Goal: Task Accomplishment & Management: Use online tool/utility

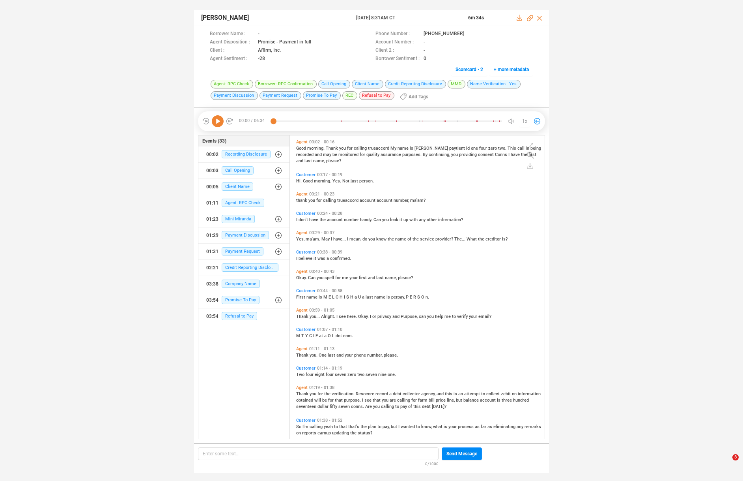
scroll to position [301, 251]
click at [217, 120] on icon at bounding box center [218, 121] width 12 height 12
click at [345, 393] on span "verification." at bounding box center [344, 393] width 24 height 5
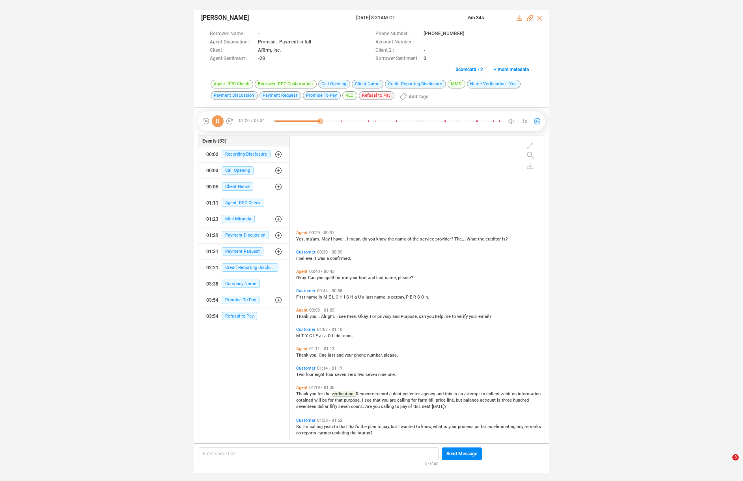
scroll to position [111, 0]
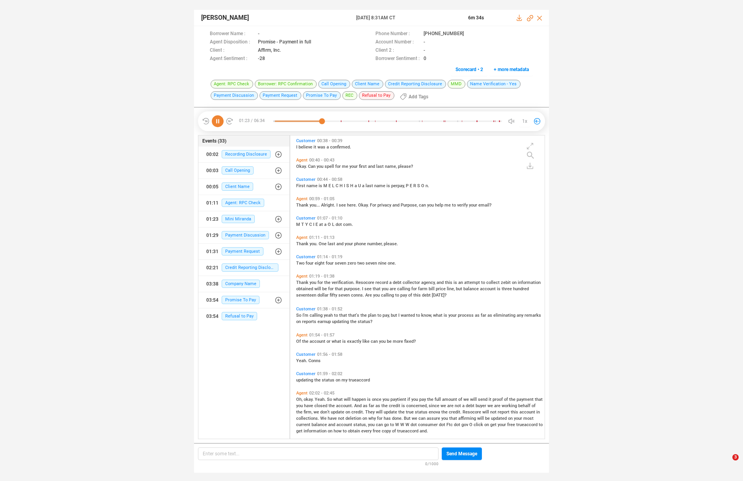
click at [357, 398] on span "happen" at bounding box center [359, 399] width 15 height 5
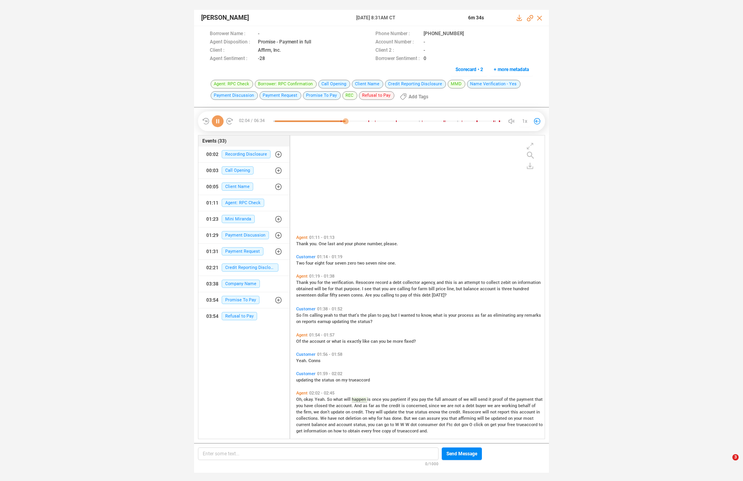
scroll to position [238, 0]
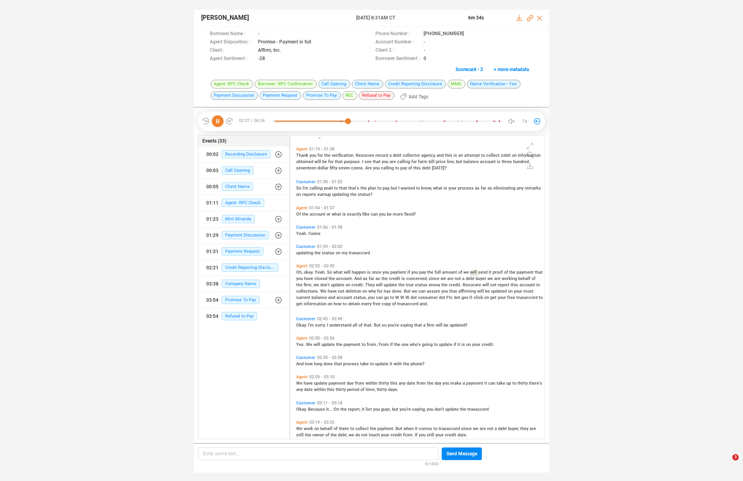
click at [376, 284] on span "They" at bounding box center [370, 284] width 11 height 5
click at [346, 324] on span "understand" at bounding box center [340, 324] width 23 height 5
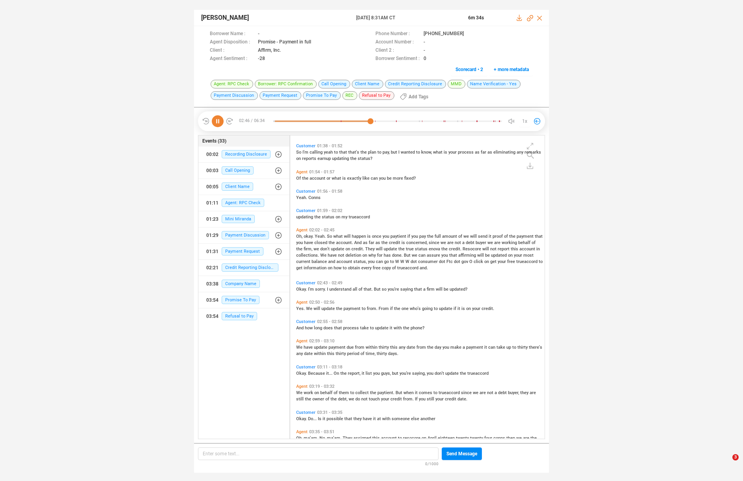
click at [339, 348] on span "payment" at bounding box center [338, 346] width 18 height 5
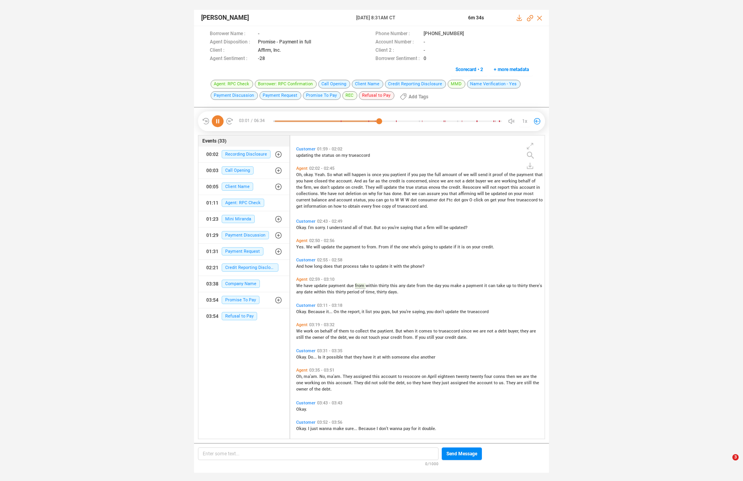
click at [348, 375] on span "They" at bounding box center [348, 376] width 11 height 5
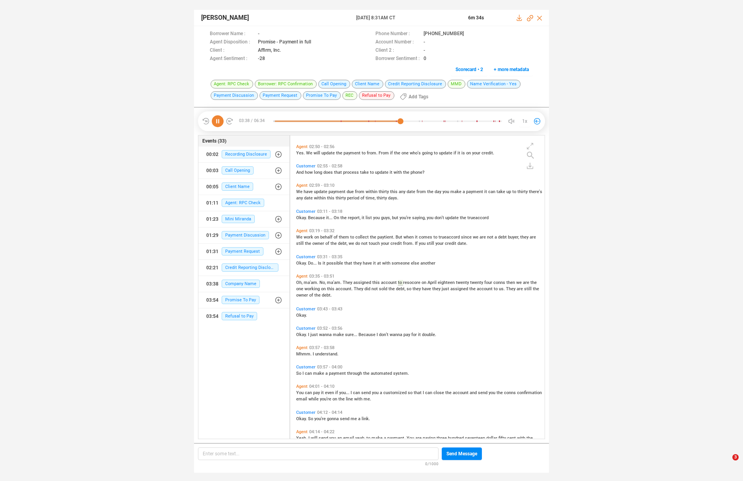
click at [356, 392] on span "can" at bounding box center [357, 392] width 8 height 5
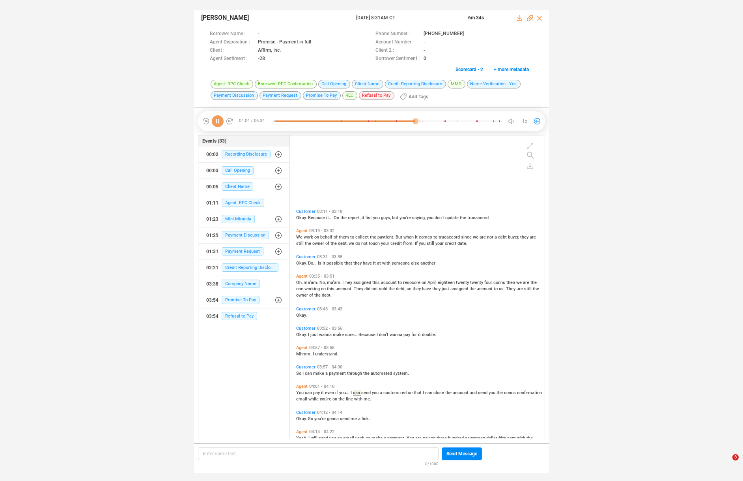
scroll to position [537, 0]
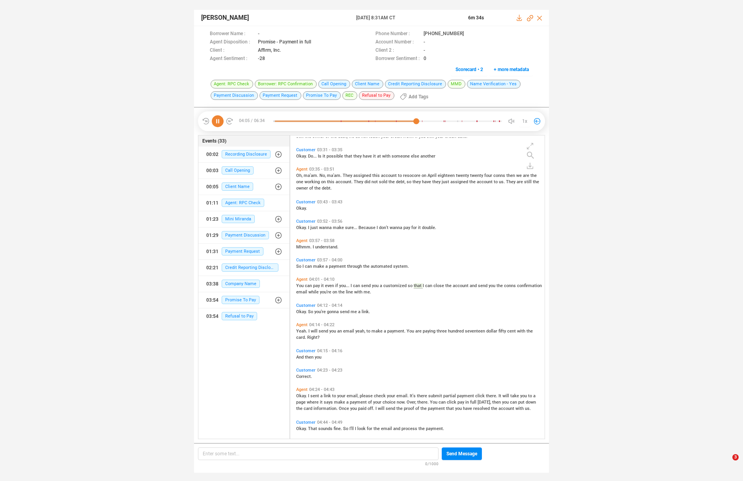
click at [215, 118] on icon at bounding box center [218, 121] width 12 height 12
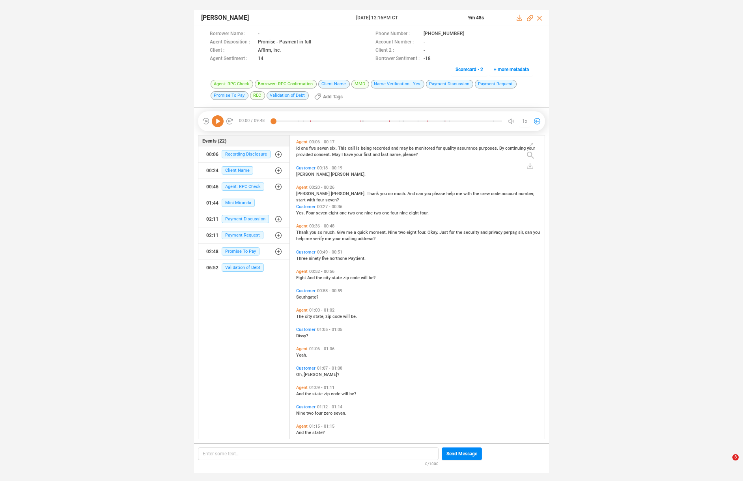
scroll to position [301, 251]
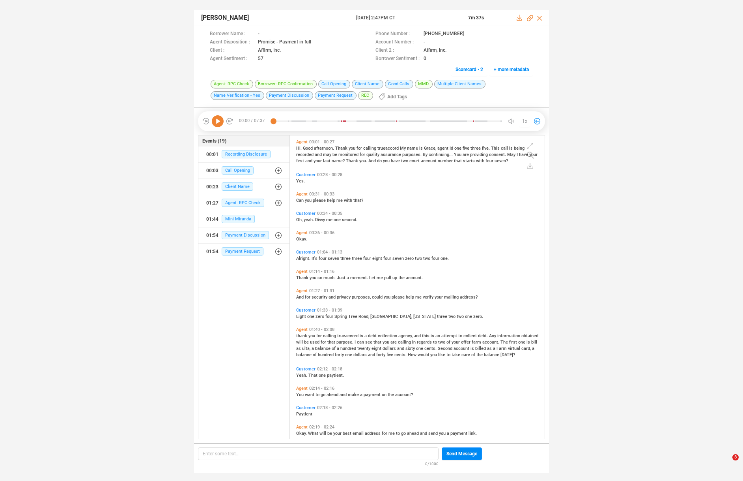
scroll to position [301, 251]
click at [220, 124] on icon at bounding box center [218, 121] width 12 height 12
click at [331, 333] on span "calling" at bounding box center [330, 335] width 14 height 5
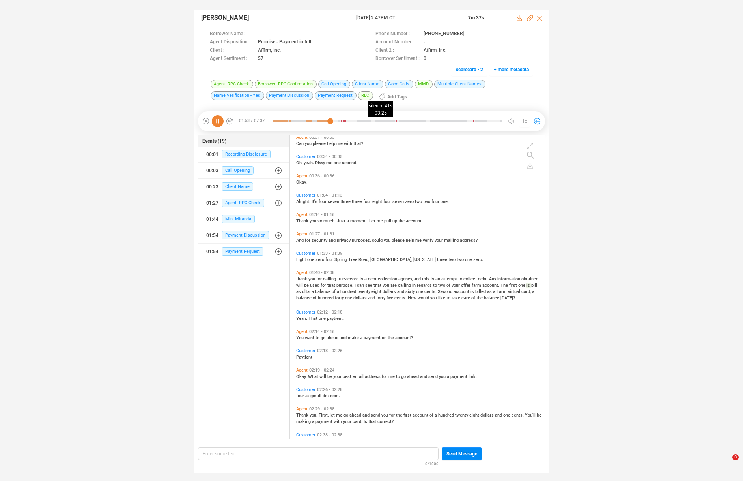
click at [376, 121] on div at bounding box center [387, 121] width 229 height 12
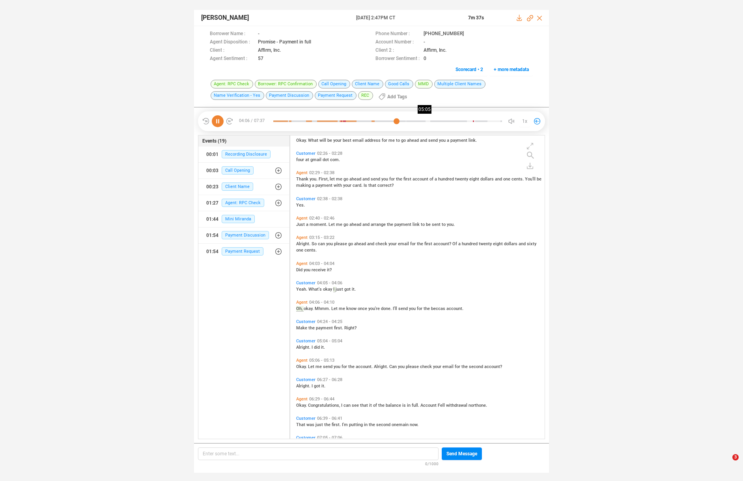
scroll to position [312, 0]
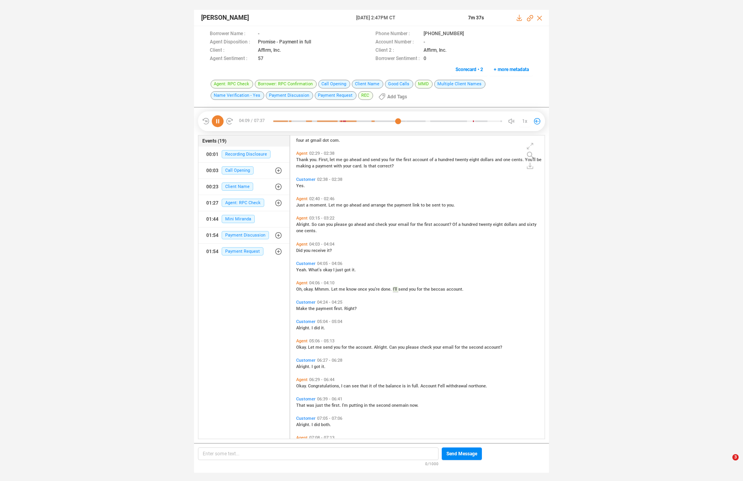
click at [222, 122] on icon at bounding box center [218, 121] width 12 height 12
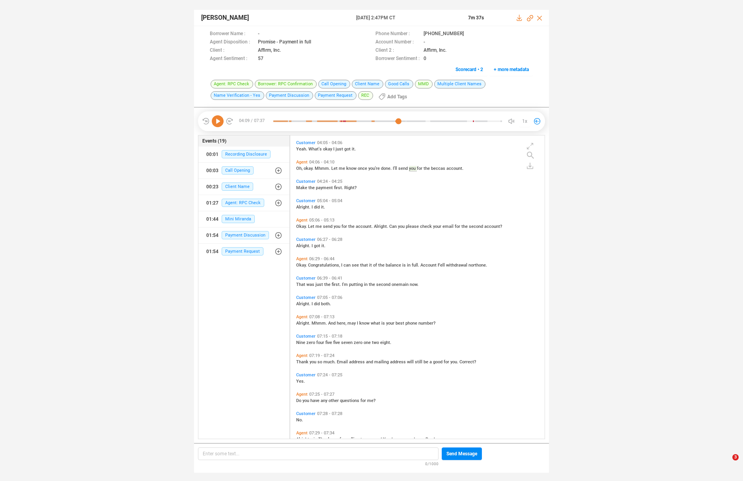
scroll to position [448, 0]
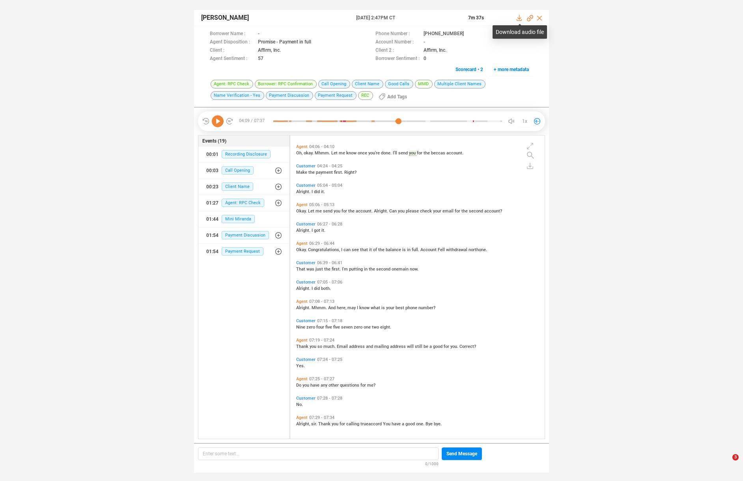
click at [519, 20] on icon at bounding box center [520, 18] width 6 height 6
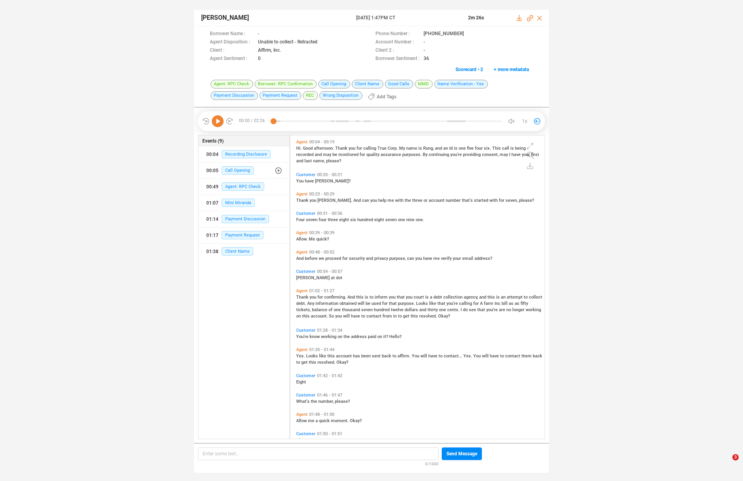
scroll to position [301, 251]
click at [216, 123] on icon at bounding box center [218, 121] width 12 height 12
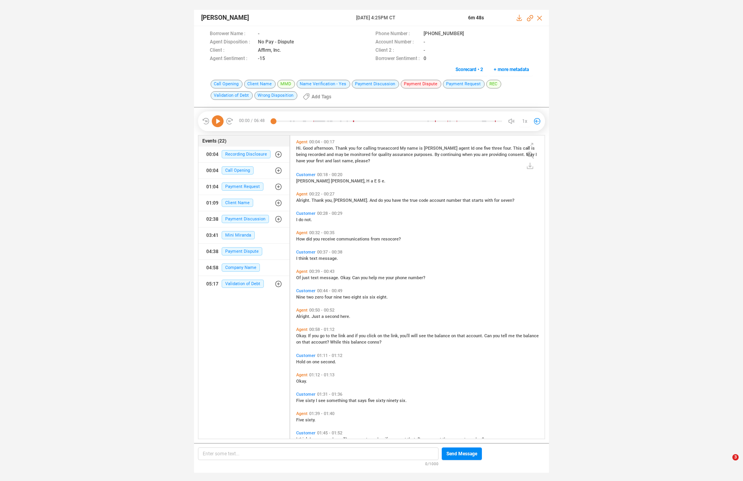
scroll to position [301, 251]
click at [218, 121] on icon at bounding box center [218, 121] width 12 height 12
click at [341, 336] on span "link" at bounding box center [343, 335] width 8 height 5
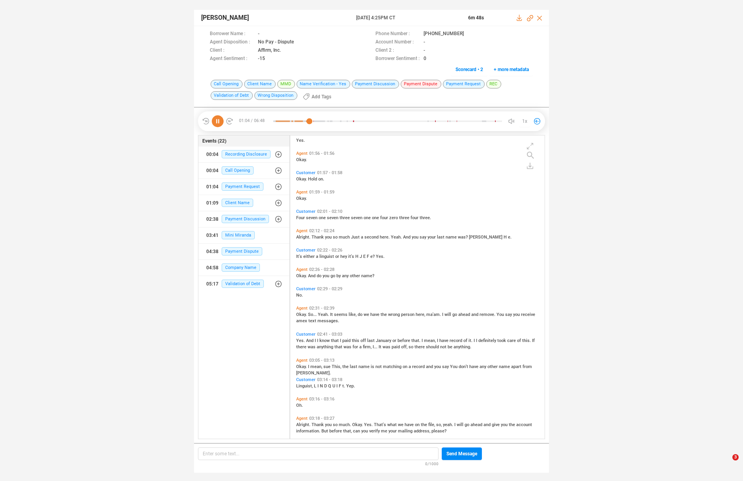
scroll to position [337, 0]
click at [375, 313] on span "have" at bounding box center [375, 314] width 10 height 5
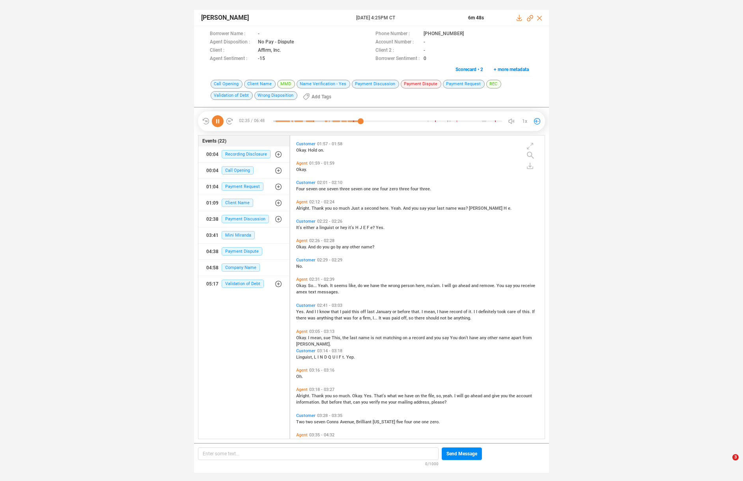
click at [322, 311] on span "know" at bounding box center [325, 311] width 11 height 5
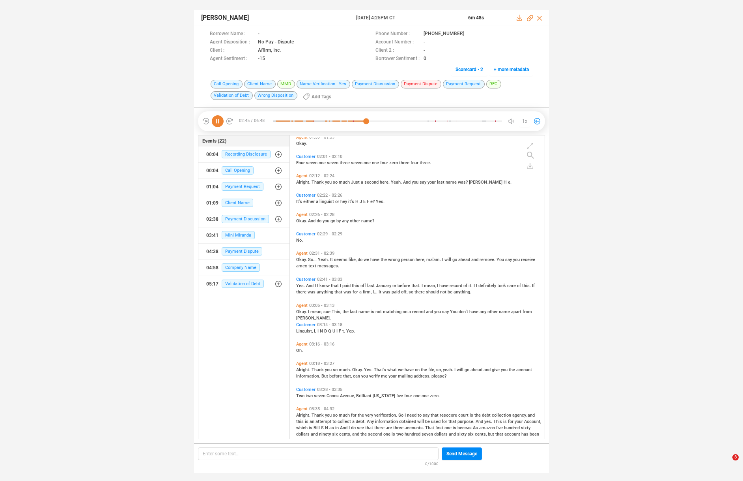
click at [341, 413] on span "much" at bounding box center [345, 414] width 12 height 5
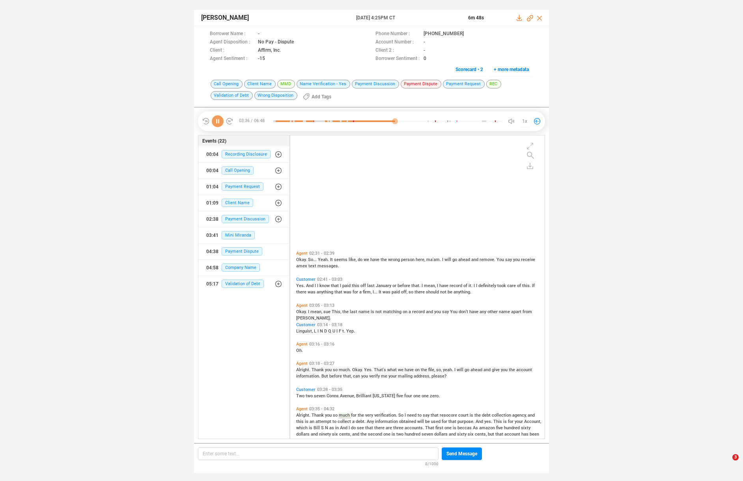
scroll to position [542, 0]
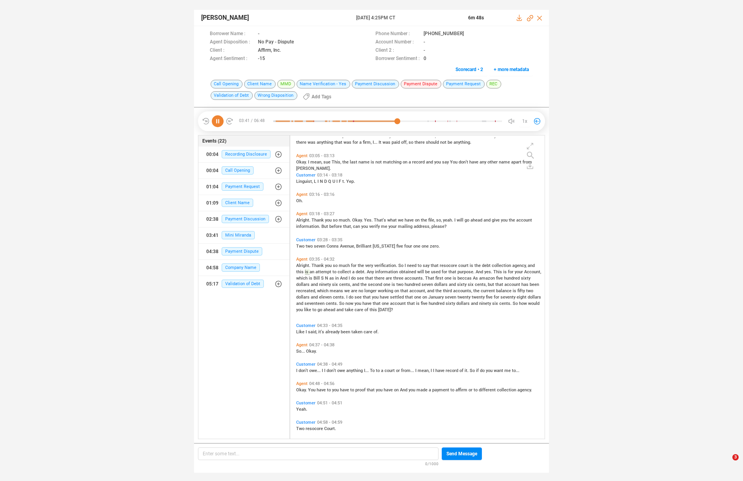
click at [377, 277] on span "there" at bounding box center [379, 277] width 11 height 5
click at [372, 290] on span "longer" at bounding box center [371, 290] width 13 height 5
click at [366, 296] on span "that" at bounding box center [367, 296] width 9 height 5
click at [350, 303] on span "now" at bounding box center [350, 303] width 9 height 5
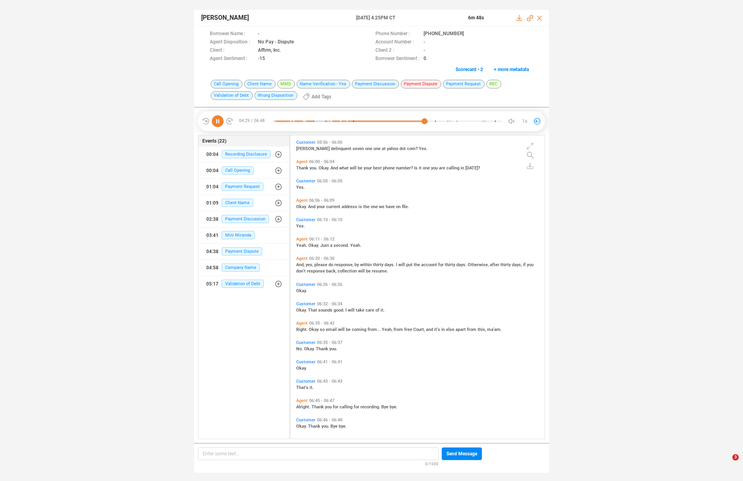
scroll to position [1179, 0]
click at [354, 324] on span "coming" at bounding box center [360, 326] width 16 height 5
click at [300, 306] on span "Okay." at bounding box center [302, 307] width 12 height 5
click at [319, 165] on span "Okay." at bounding box center [325, 165] width 12 height 5
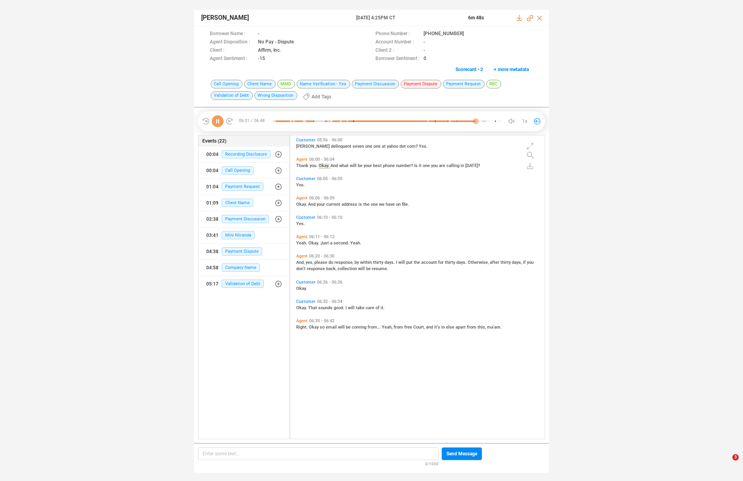
scroll to position [1055, 0]
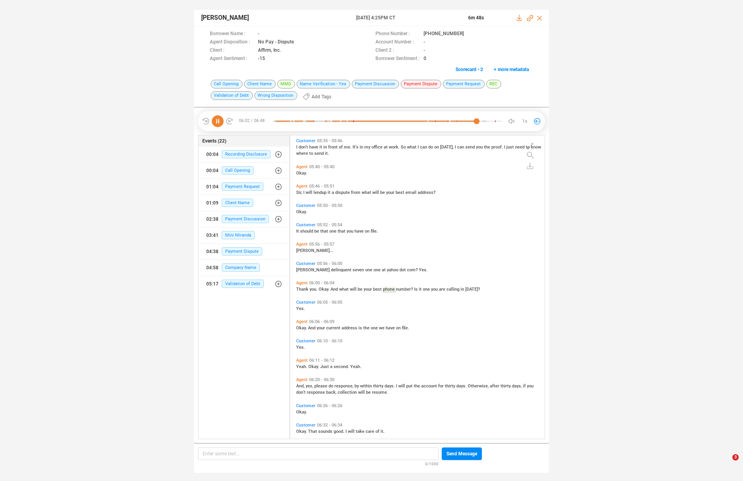
click at [215, 120] on icon at bounding box center [218, 121] width 12 height 12
click at [518, 19] on icon at bounding box center [520, 18] width 6 height 6
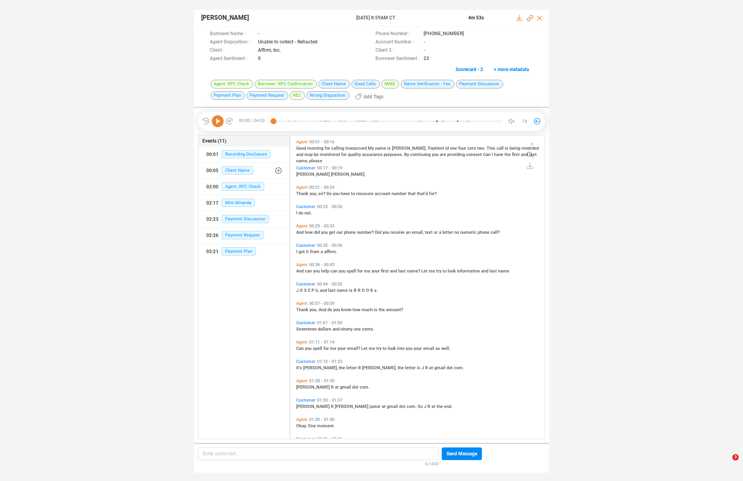
scroll to position [301, 251]
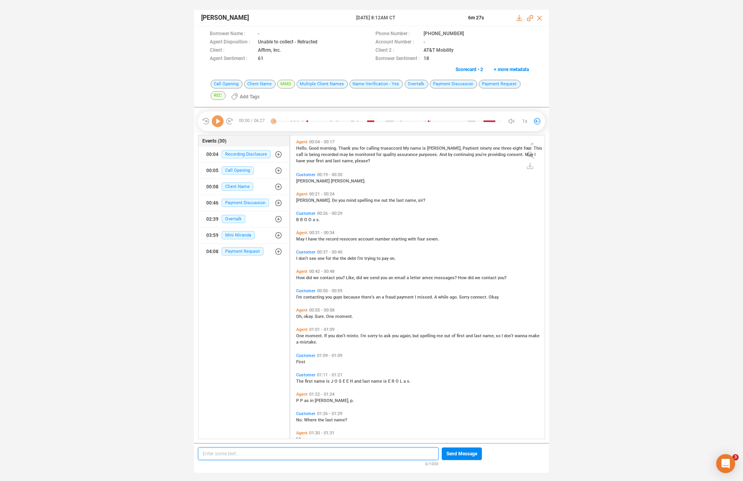
scroll to position [301, 251]
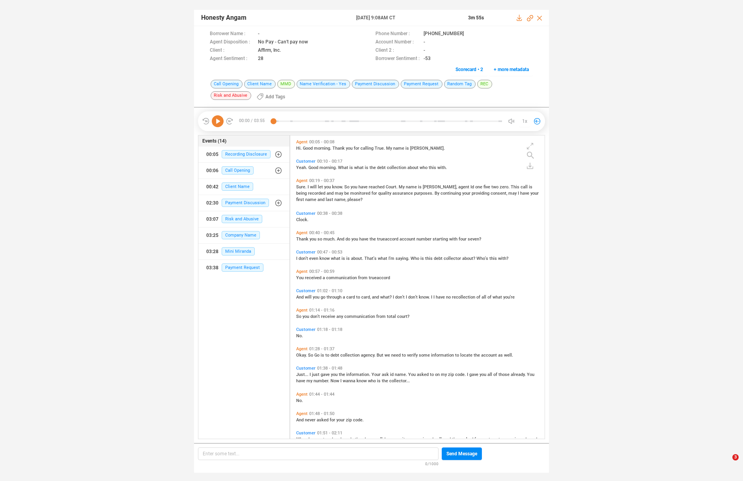
scroll to position [301, 251]
click at [217, 119] on icon at bounding box center [218, 121] width 12 height 12
click at [343, 185] on span "know." at bounding box center [338, 186] width 12 height 5
click at [338, 259] on span "what" at bounding box center [336, 258] width 11 height 5
click at [352, 370] on div "Just... I just gave you the information. Your ask id name. You asked to on my z…" at bounding box center [419, 376] width 247 height 13
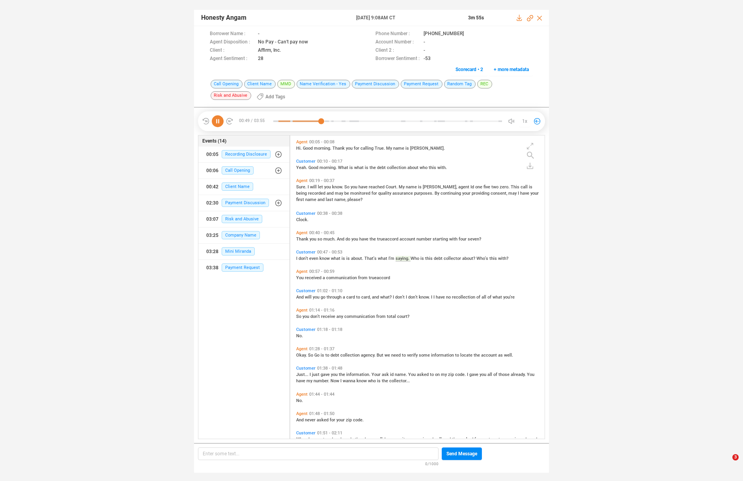
click at [352, 372] on span "information." at bounding box center [358, 374] width 25 height 5
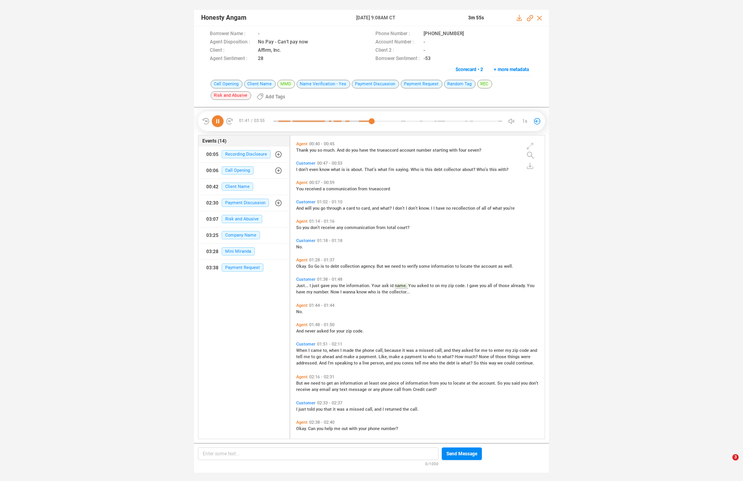
click at [359, 357] on span "payment." at bounding box center [368, 356] width 19 height 5
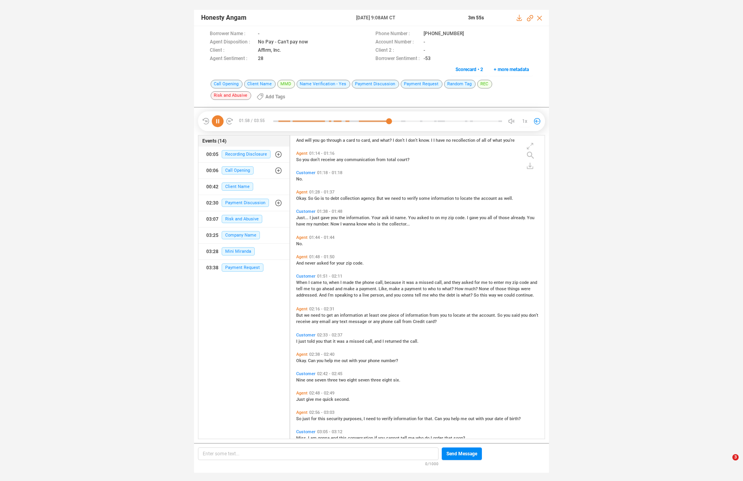
click at [361, 312] on span "information" at bounding box center [352, 314] width 24 height 5
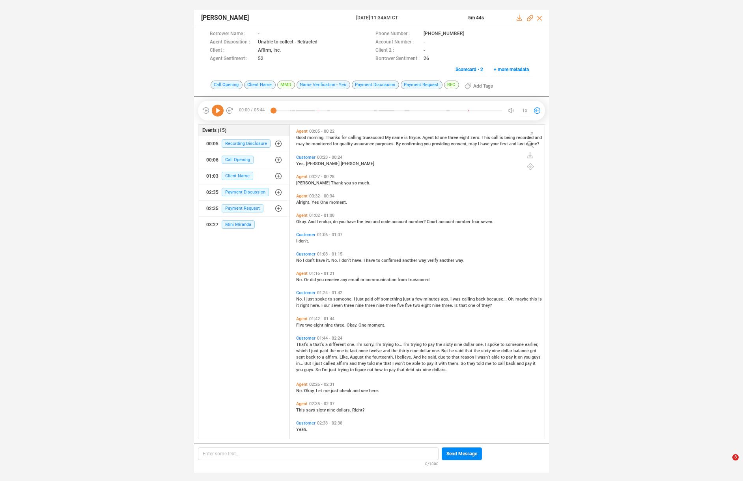
scroll to position [312, 251]
click at [224, 111] on div at bounding box center [218, 111] width 32 height 12
click at [216, 109] on icon at bounding box center [218, 111] width 12 height 12
click at [367, 344] on span "sorry." at bounding box center [370, 344] width 12 height 5
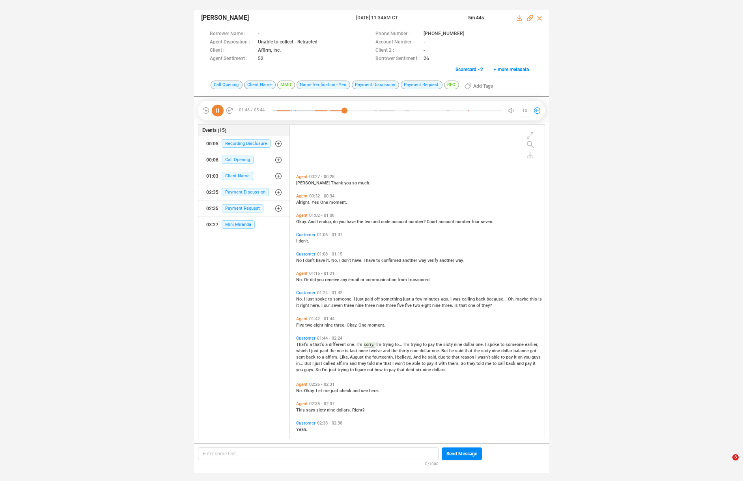
scroll to position [74, 0]
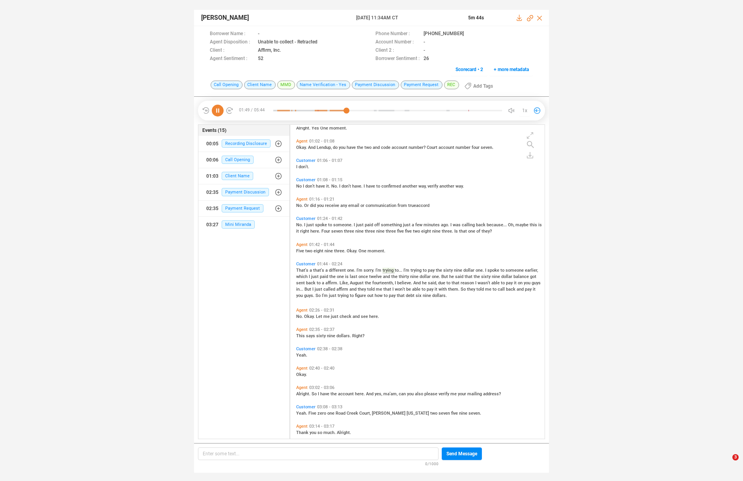
click at [401, 282] on span "believe." at bounding box center [405, 282] width 16 height 5
click at [369, 289] on span "told" at bounding box center [371, 288] width 9 height 5
click at [346, 393] on span "account" at bounding box center [346, 393] width 17 height 5
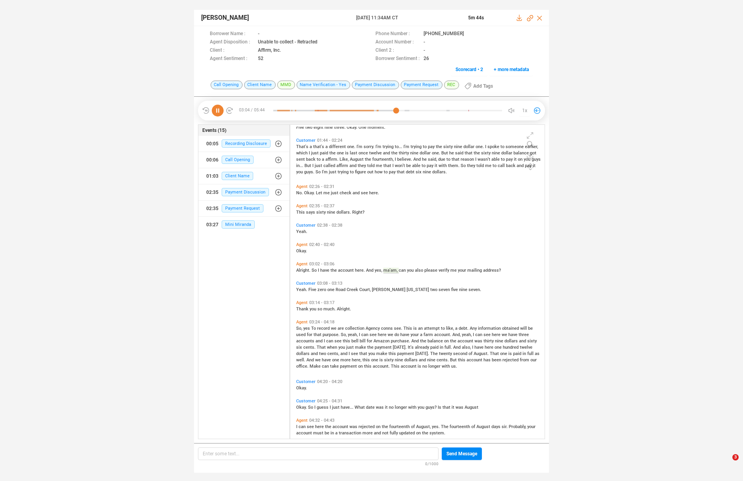
scroll to position [200, 0]
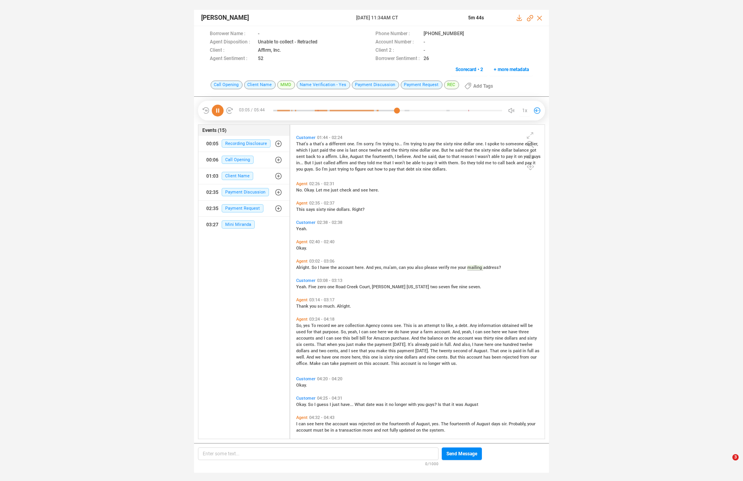
click at [373, 330] on span "see" at bounding box center [374, 331] width 8 height 5
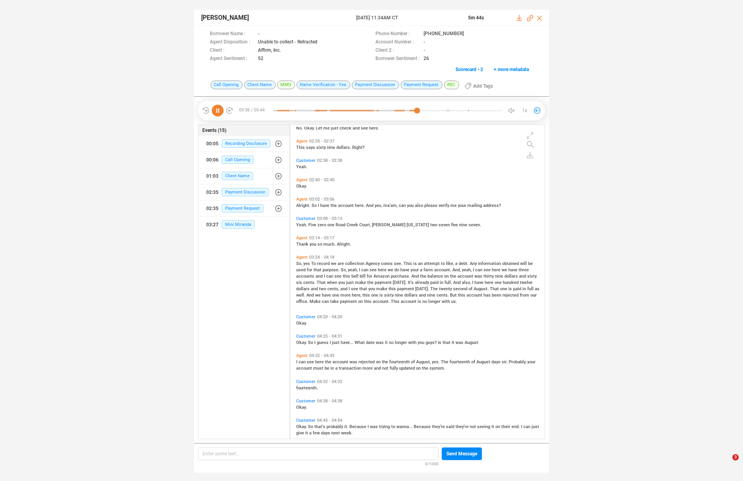
click at [374, 288] on span "you" at bounding box center [373, 288] width 8 height 5
click at [330, 295] on span "have" at bounding box center [327, 294] width 10 height 5
click at [366, 360] on span "rejected" at bounding box center [367, 361] width 17 height 5
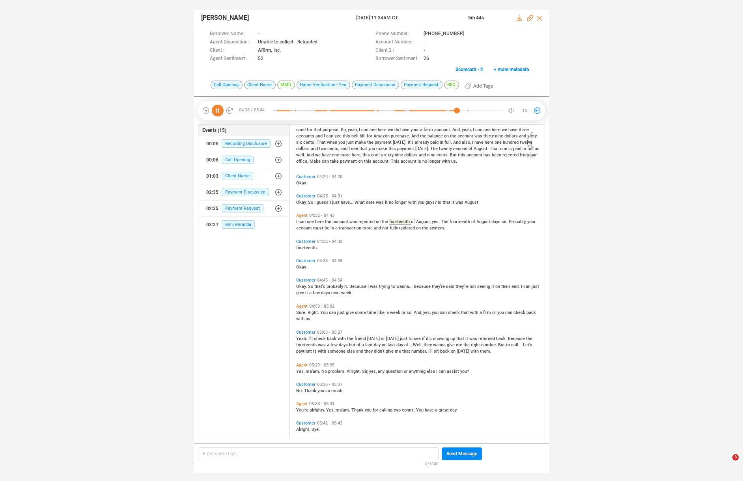
scroll to position [427, 0]
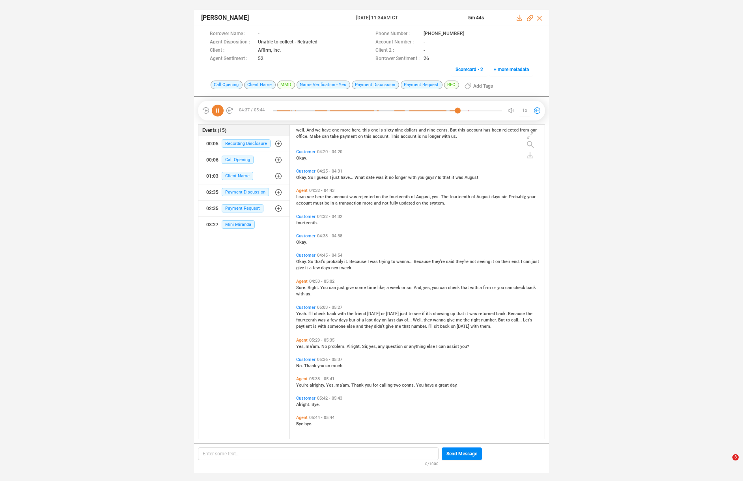
click at [376, 312] on span "Tuesday" at bounding box center [374, 313] width 14 height 5
click at [378, 344] on span "any" at bounding box center [382, 346] width 8 height 5
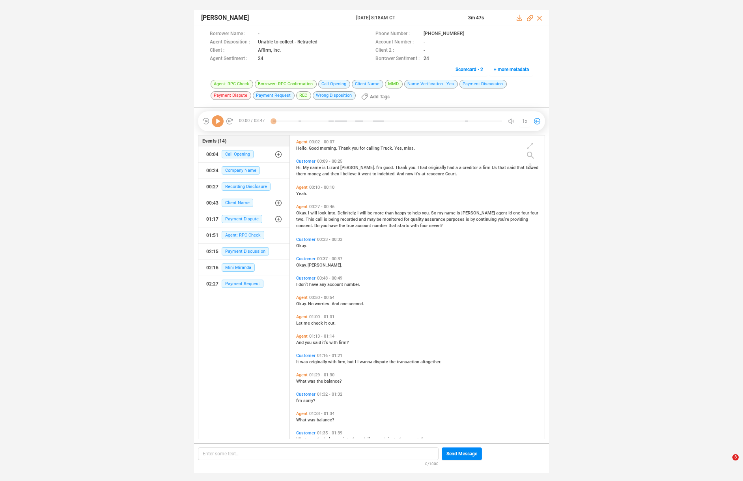
scroll to position [301, 251]
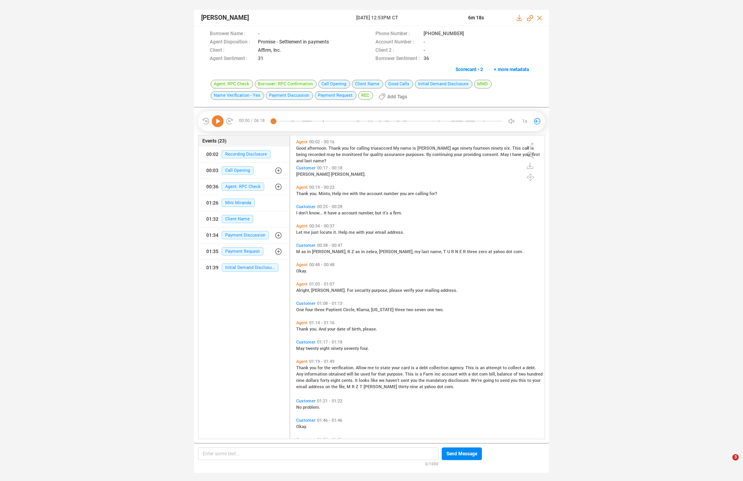
scroll to position [301, 251]
click at [401, 365] on span "card" at bounding box center [406, 367] width 10 height 5
click at [219, 121] on icon at bounding box center [218, 121] width 12 height 12
click at [520, 19] on icon at bounding box center [519, 18] width 5 height 6
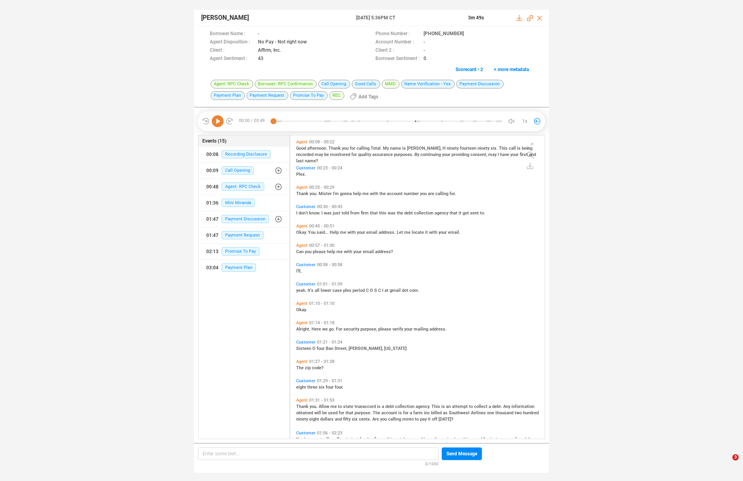
scroll to position [301, 251]
click at [219, 119] on icon at bounding box center [218, 121] width 12 height 12
click at [326, 404] on span "Allow" at bounding box center [325, 406] width 12 height 5
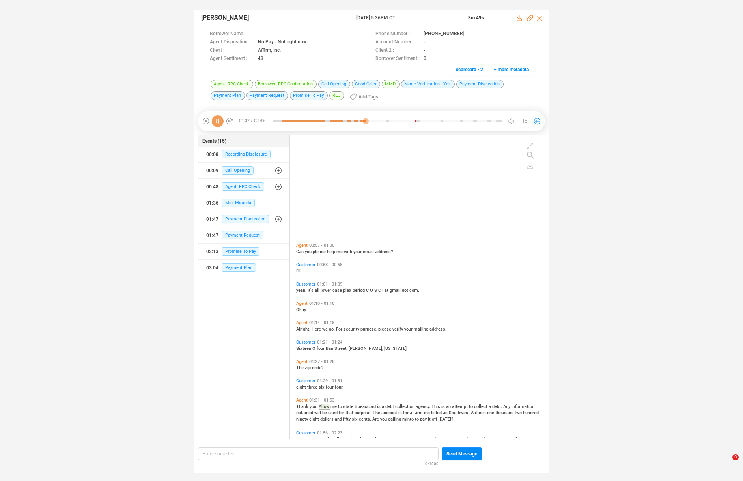
scroll to position [124, 0]
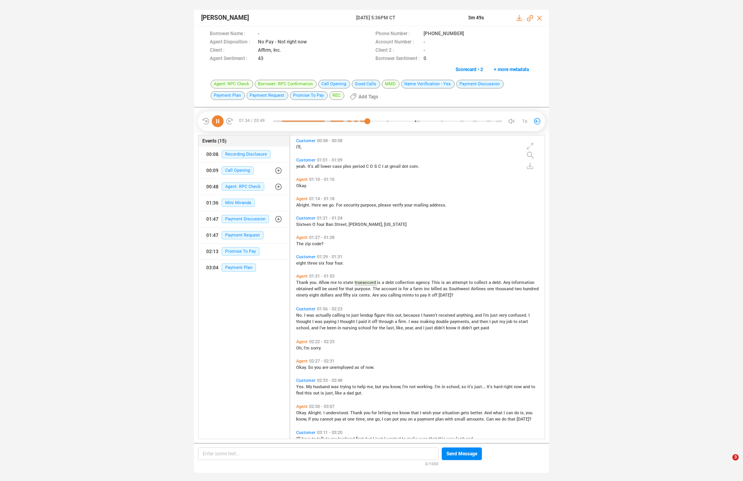
click at [387, 289] on span "account" at bounding box center [390, 288] width 17 height 5
click at [316, 365] on span "you" at bounding box center [318, 367] width 8 height 5
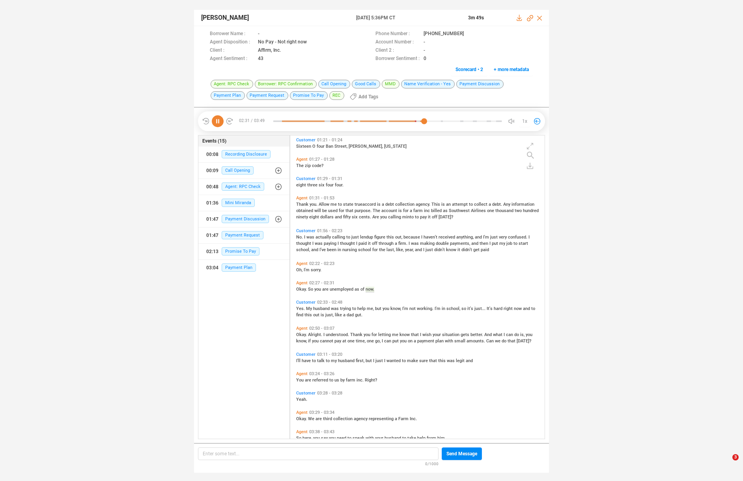
click at [327, 333] on span "understood." at bounding box center [338, 334] width 24 height 5
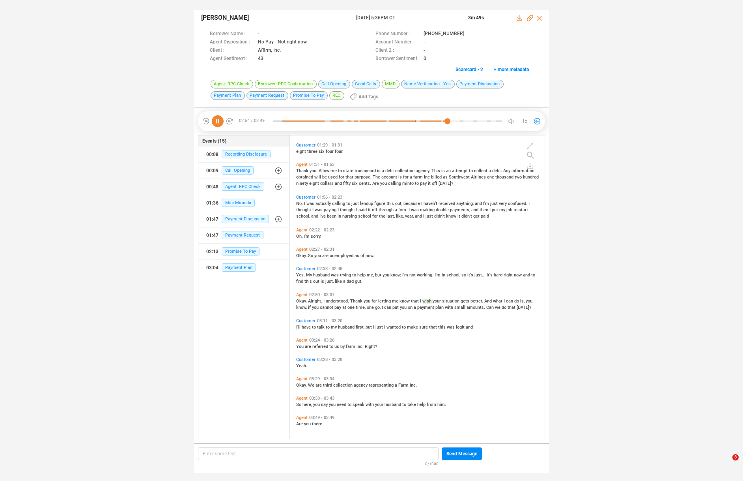
click at [322, 325] on span "talk" at bounding box center [321, 326] width 9 height 5
click at [316, 346] on span "referred" at bounding box center [320, 346] width 17 height 5
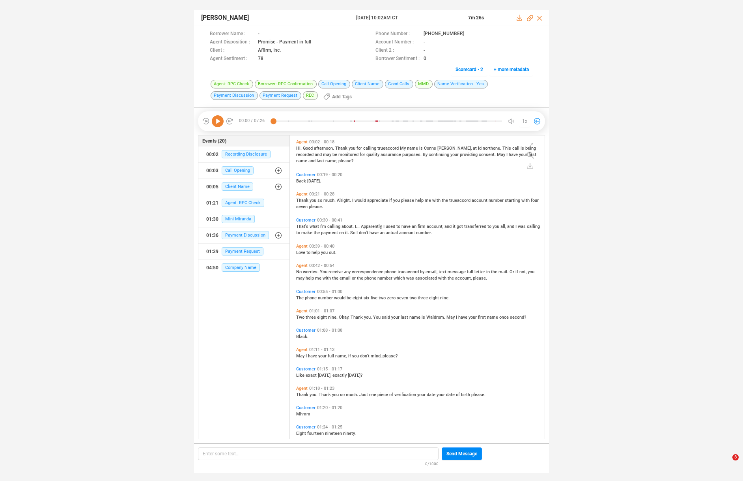
scroll to position [301, 251]
click at [217, 115] on icon at bounding box center [218, 121] width 12 height 12
click at [354, 273] on span "correspondence" at bounding box center [368, 271] width 33 height 5
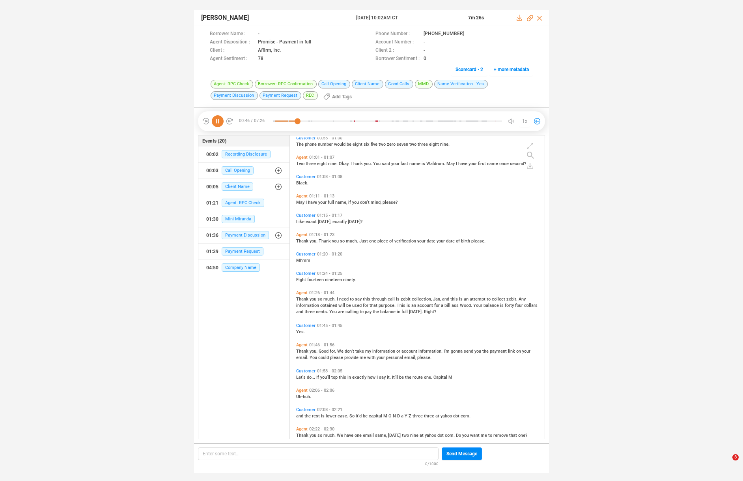
scroll to position [154, 0]
click at [379, 302] on span "purpose." at bounding box center [388, 304] width 18 height 5
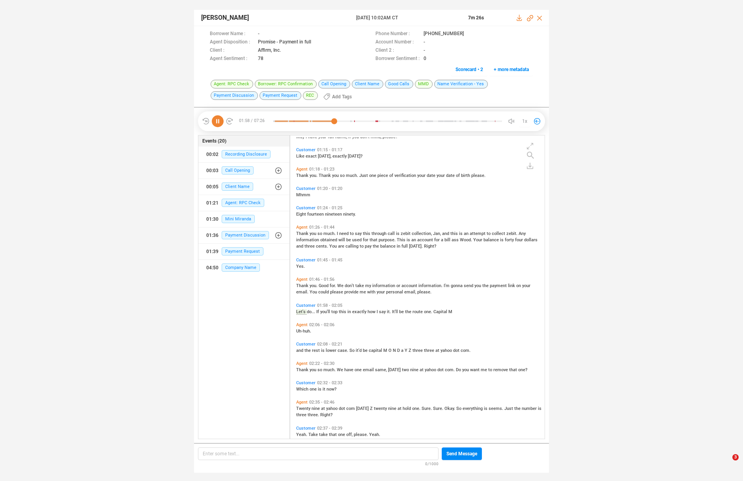
scroll to position [241, 0]
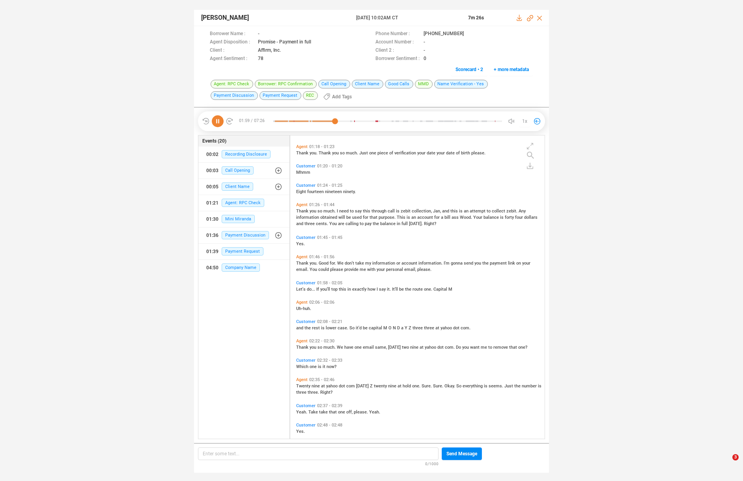
click at [360, 385] on span "Monday" at bounding box center [363, 385] width 14 height 5
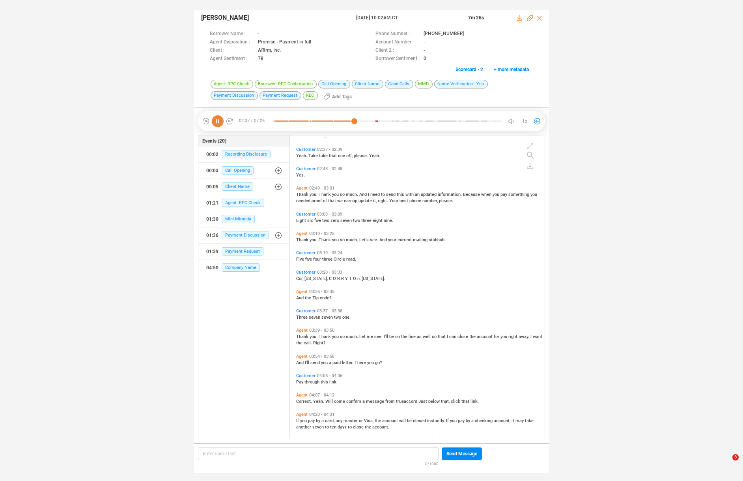
scroll to position [509, 0]
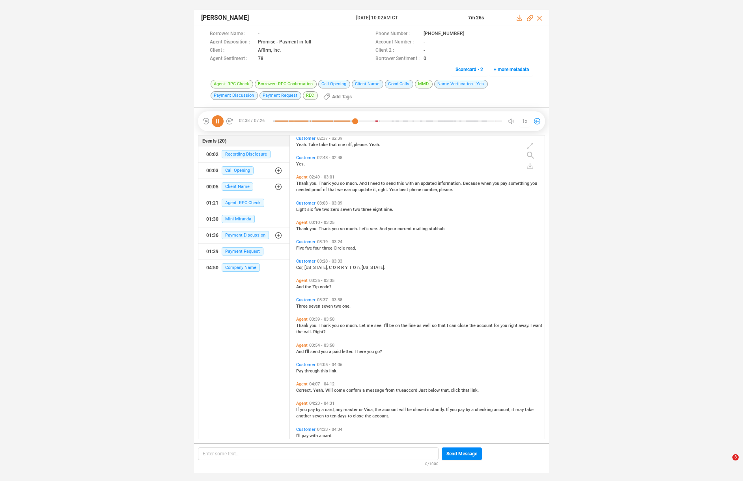
click at [363, 324] on span "Let" at bounding box center [362, 325] width 7 height 5
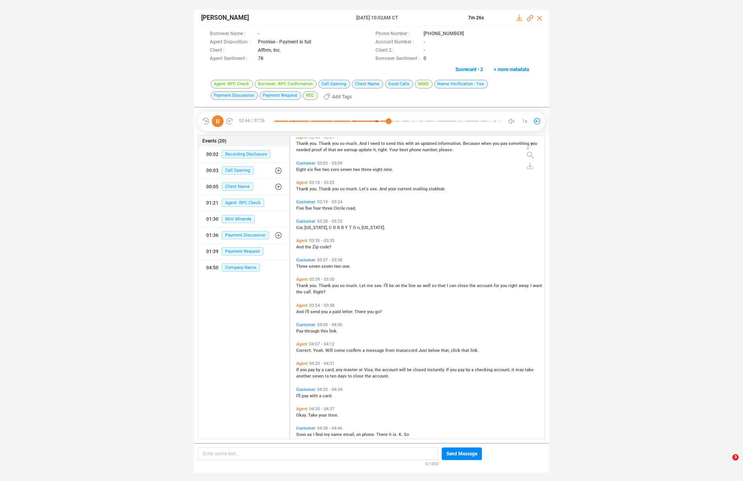
click at [359, 367] on span "or" at bounding box center [361, 369] width 5 height 5
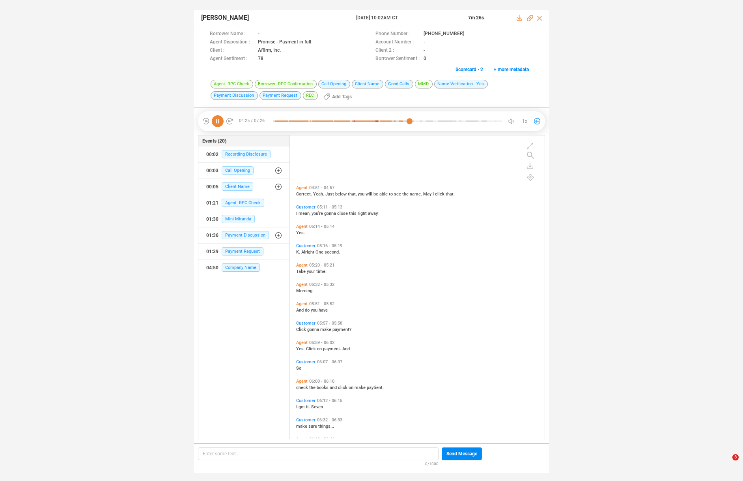
scroll to position [911, 0]
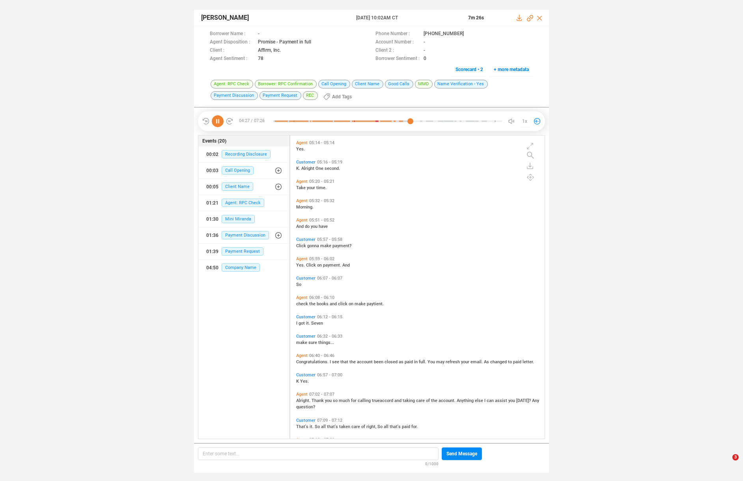
click at [217, 120] on icon at bounding box center [218, 121] width 12 height 12
click at [520, 19] on icon at bounding box center [519, 18] width 5 height 6
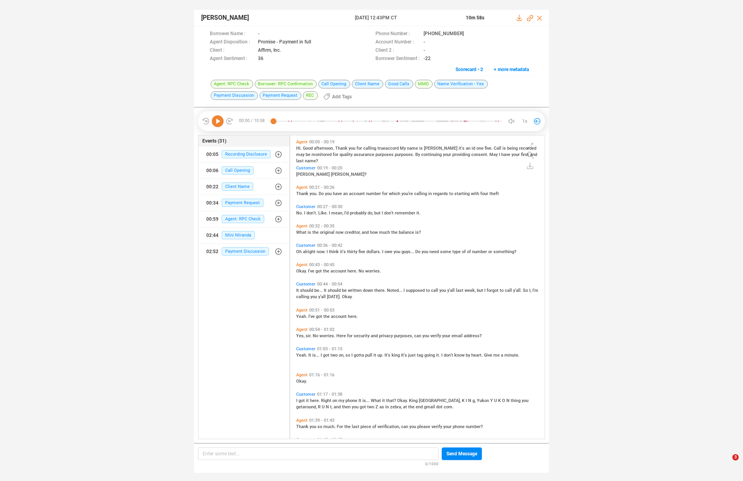
scroll to position [301, 251]
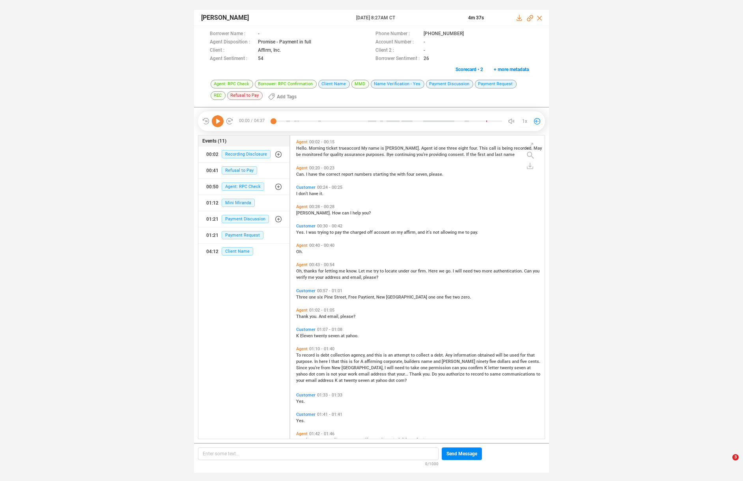
scroll to position [301, 251]
click at [326, 354] on span "debt" at bounding box center [326, 354] width 10 height 5
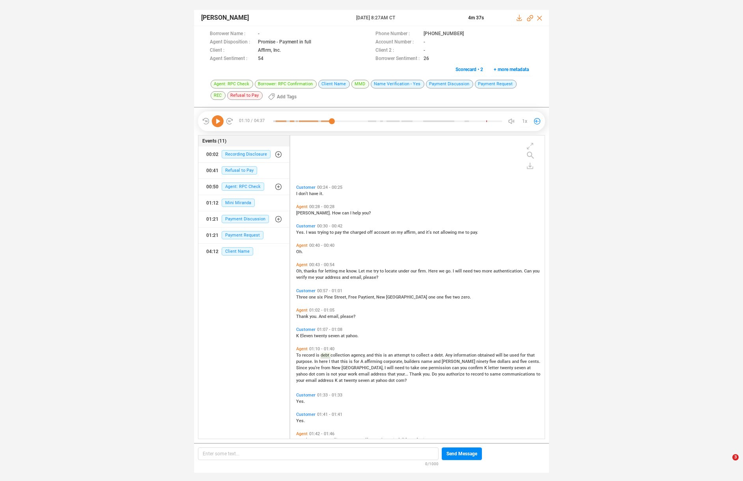
scroll to position [79, 0]
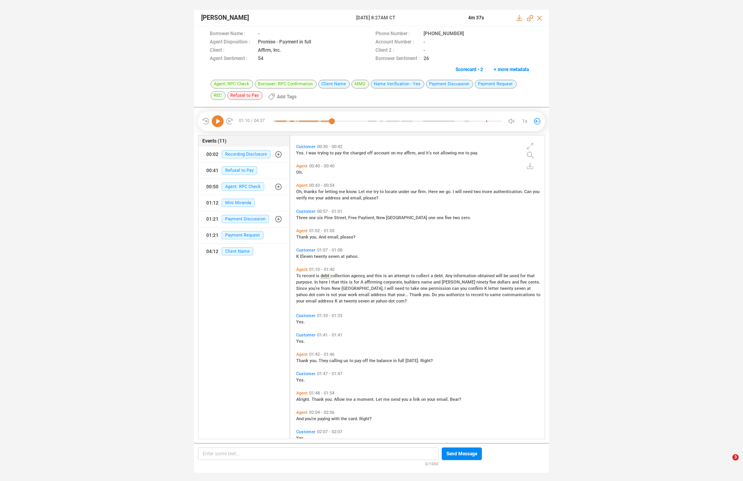
click at [221, 123] on icon at bounding box center [218, 121] width 12 height 12
click at [429, 286] on span "permission" at bounding box center [440, 288] width 23 height 5
click at [334, 360] on span "calling" at bounding box center [336, 360] width 14 height 5
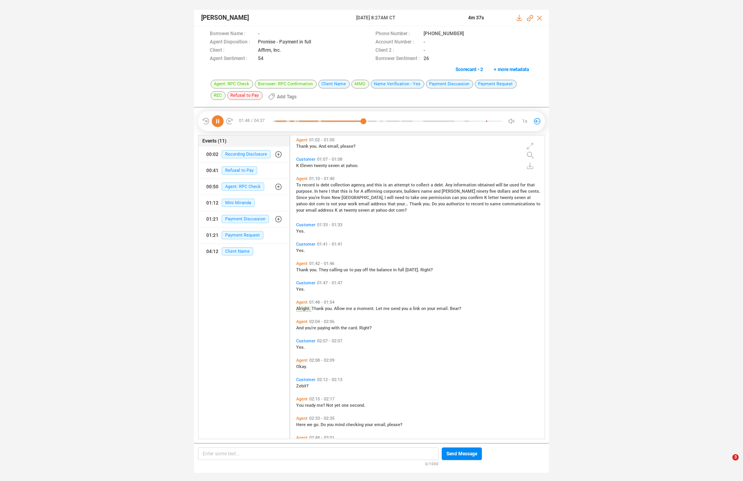
scroll to position [189, 0]
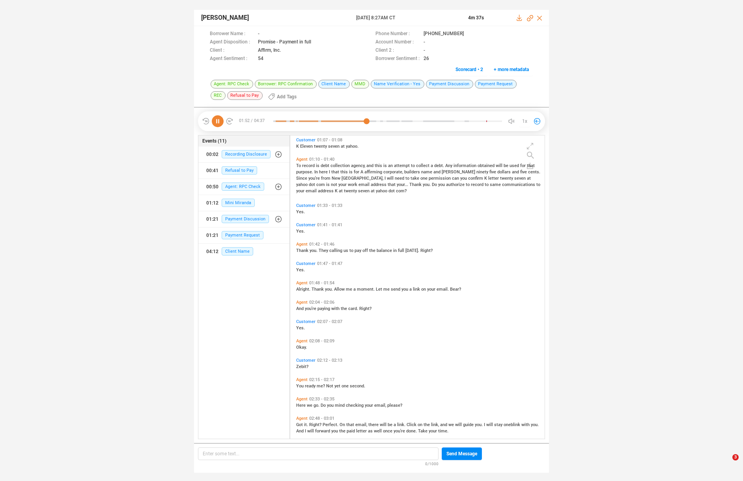
click at [218, 120] on icon at bounding box center [218, 121] width 12 height 12
click at [518, 17] on icon at bounding box center [520, 18] width 6 height 6
